Goal: Register for event/course

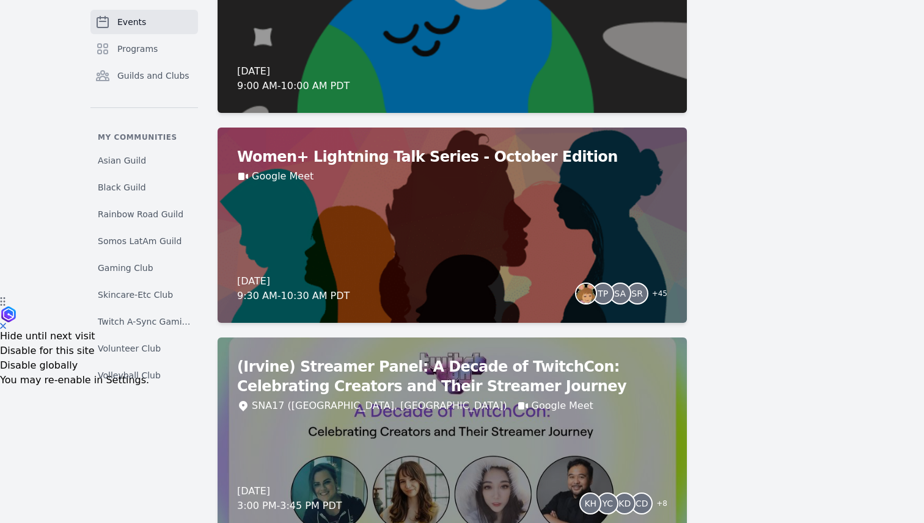
scroll to position [227, 0]
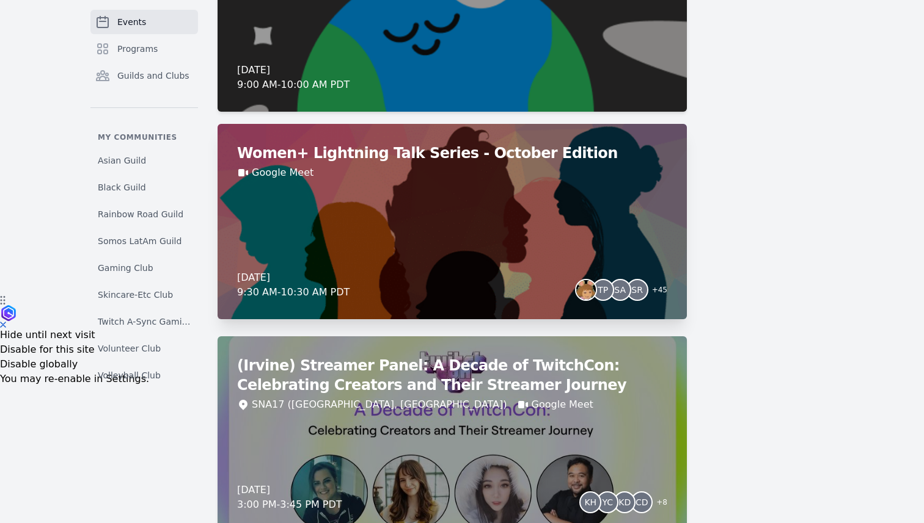
click at [428, 261] on div "Women+ Lightning Talk Series - October Edition Google Meet [DATE] 9:30 AM - 10:…" at bounding box center [451, 221] width 469 height 195
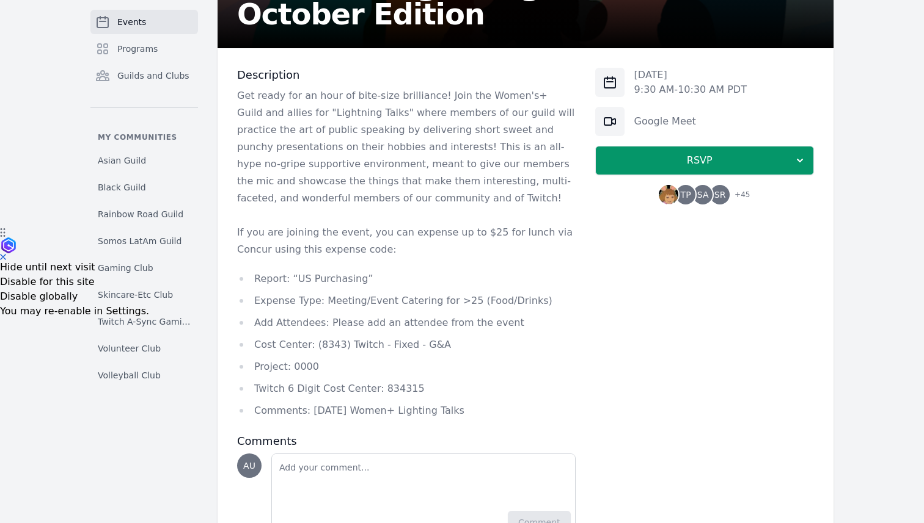
scroll to position [298, 0]
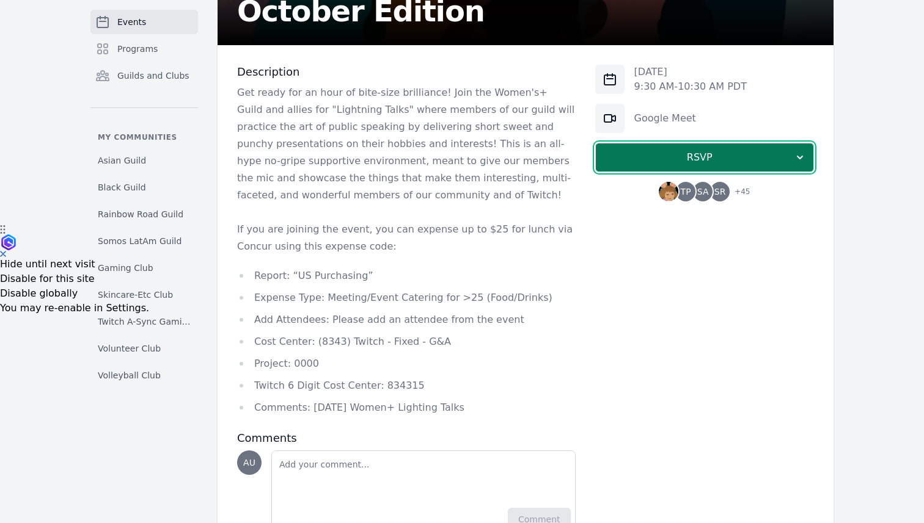
click at [661, 158] on span "RSVP" at bounding box center [699, 157] width 188 height 15
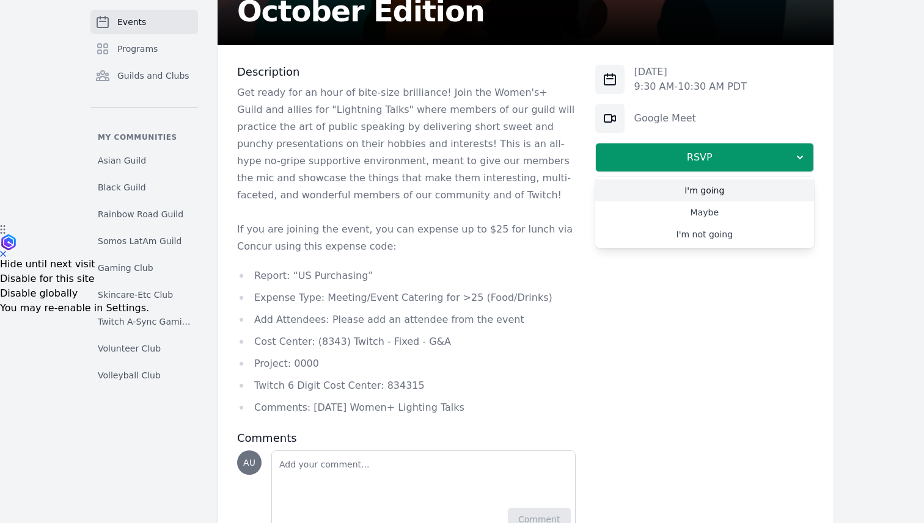
click at [680, 191] on link "I'm going" at bounding box center [704, 191] width 219 height 22
click at [658, 118] on link "Google Meet" at bounding box center [665, 118] width 62 height 12
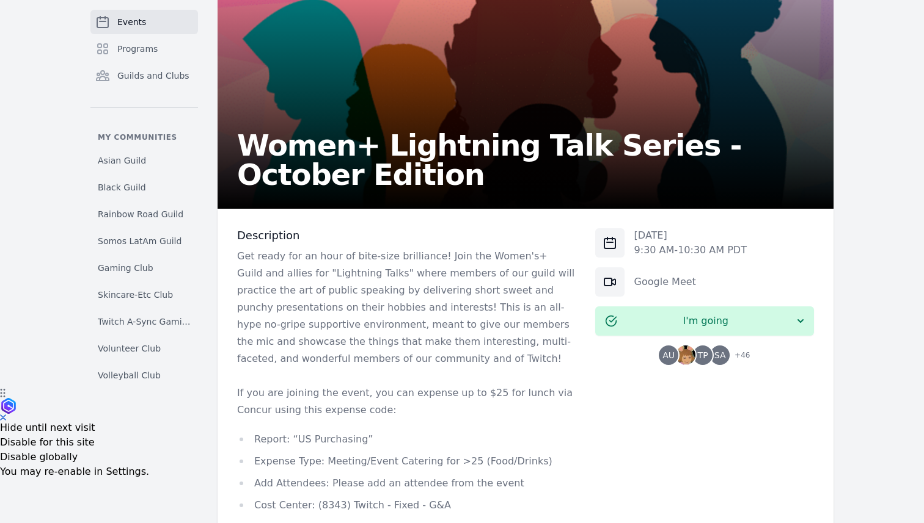
scroll to position [0, 0]
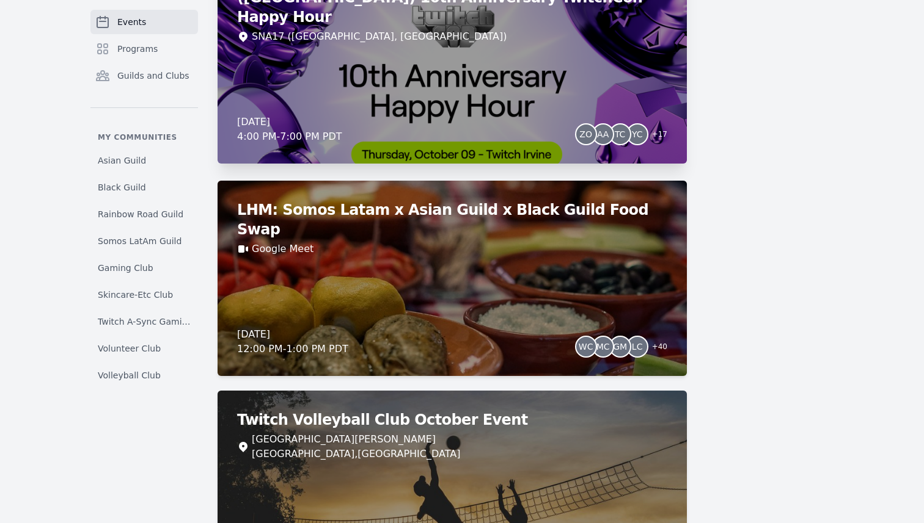
scroll to position [806, 0]
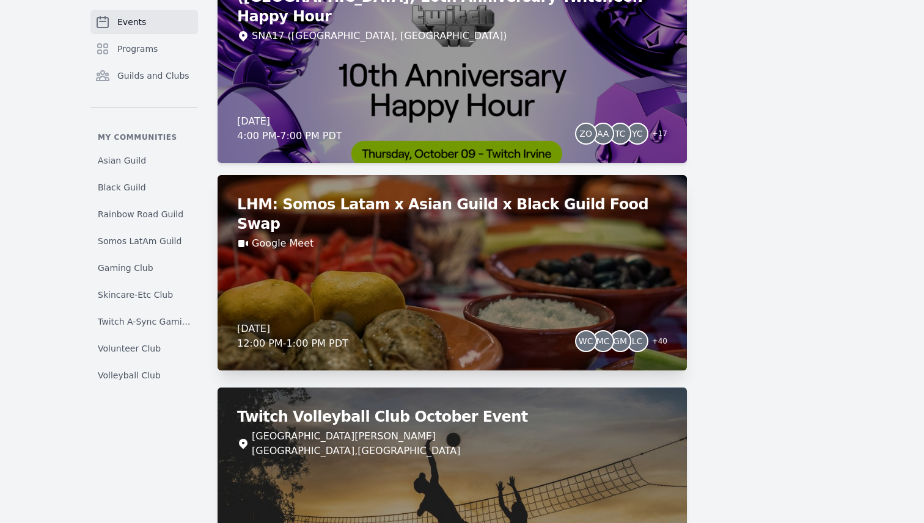
click at [499, 286] on div "LHM: Somos Latam x Asian Guild x Black Guild Food Swap Google Meet [DATE] 12:00…" at bounding box center [451, 272] width 469 height 195
